Goal: Navigation & Orientation: Find specific page/section

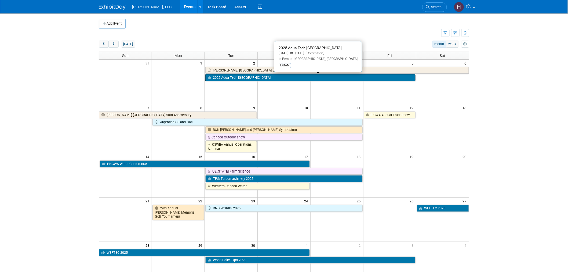
click at [290, 76] on link "2025 Aqua Tech [GEOGRAPHIC_DATA]" at bounding box center [310, 77] width 210 height 7
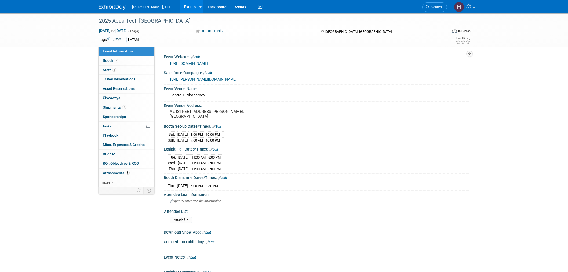
select select "Municipal"
drag, startPoint x: 166, startPoint y: 81, endPoint x: 336, endPoint y: 78, distance: 169.2
click at [336, 78] on div "https://boerger.lightning.force.com/lightning/r/Campaign/701Jw00000ayXveIAE/view" at bounding box center [317, 79] width 306 height 8
click at [439, 84] on div "Salesforce Campaign: Edit https://boerger.lightning.force.com/lightning/r/Campa…" at bounding box center [315, 77] width 308 height 16
click at [117, 58] on span at bounding box center [116, 60] width 5 height 4
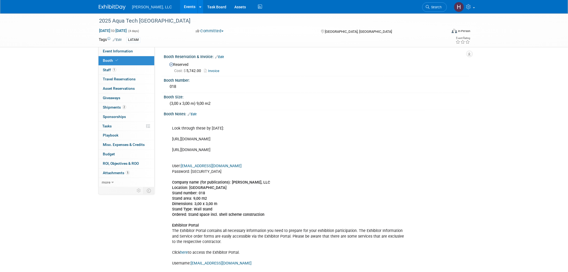
drag, startPoint x: 170, startPoint y: 135, endPoint x: 277, endPoint y: 139, distance: 106.9
click at [277, 139] on div "Look through these by August 8: https://ep.rai.amsterdam/aquatechmexico https:/…" at bounding box center [289, 250] width 242 height 264
click at [388, 212] on div "Look through these by August 8: https://ep.rai.amsterdam/aquatechmexico https:/…" at bounding box center [289, 250] width 242 height 264
click at [180, 10] on link "Events" at bounding box center [190, 6] width 20 height 13
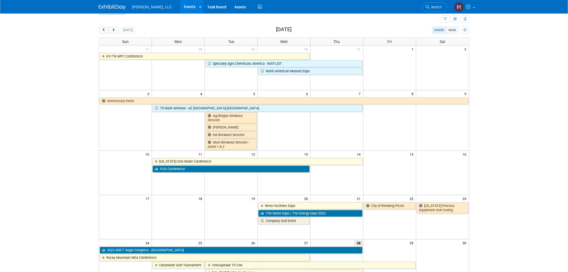
scroll to position [9, 0]
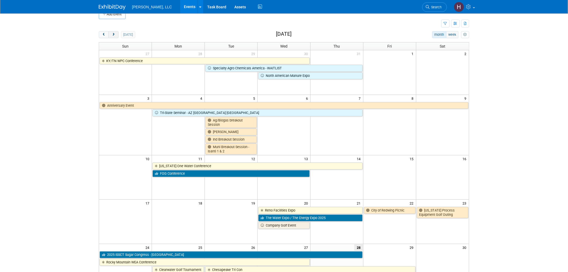
click at [112, 34] on span "next" at bounding box center [113, 34] width 4 height 3
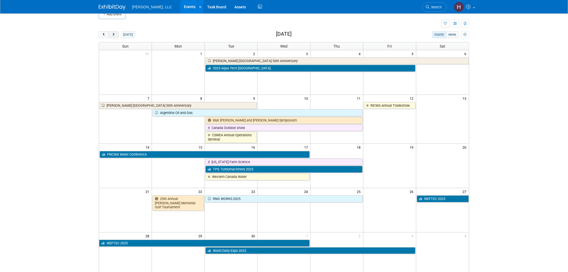
click at [112, 35] on span "next" at bounding box center [113, 34] width 4 height 3
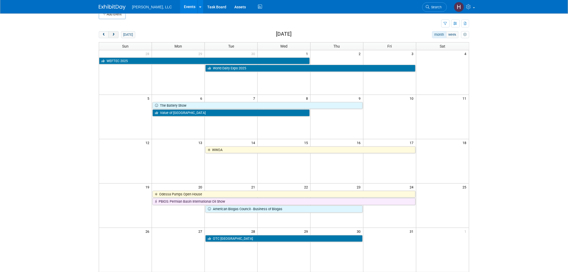
click at [112, 35] on span "next" at bounding box center [113, 34] width 4 height 3
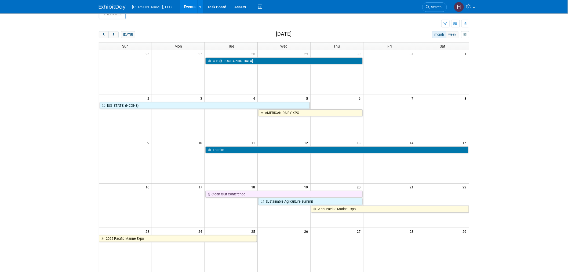
drag, startPoint x: 111, startPoint y: 35, endPoint x: 205, endPoint y: 38, distance: 93.7
click at [113, 35] on span "next" at bounding box center [113, 34] width 4 height 3
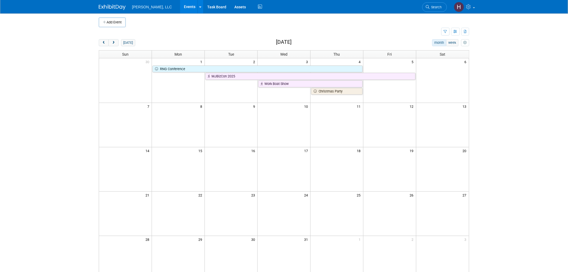
scroll to position [0, 0]
click at [116, 41] on button "next" at bounding box center [113, 44] width 10 height 7
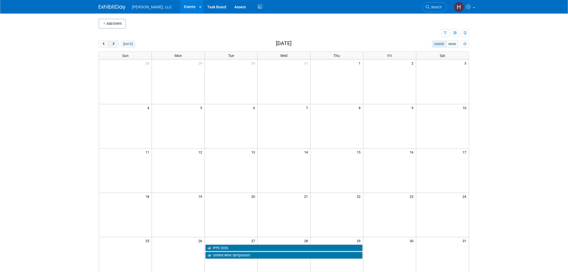
click at [117, 42] on button "next" at bounding box center [113, 44] width 10 height 7
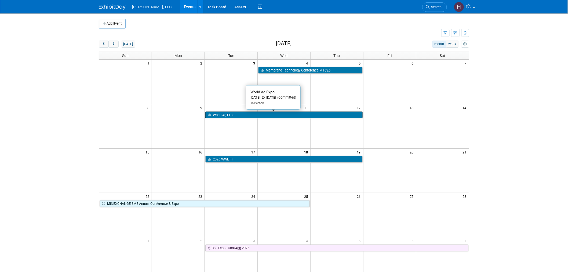
click at [259, 113] on link "World Ag Expo" at bounding box center [283, 114] width 157 height 7
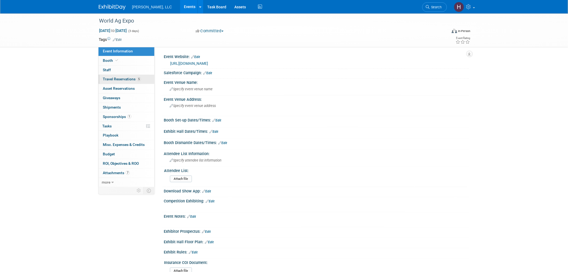
click at [126, 81] on span "Travel Reservations 5" at bounding box center [122, 79] width 38 height 4
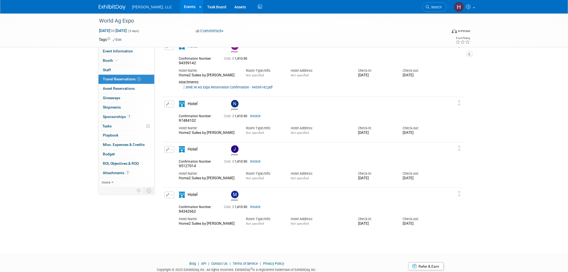
scroll to position [89, 0]
